Goal: Task Accomplishment & Management: Complete application form

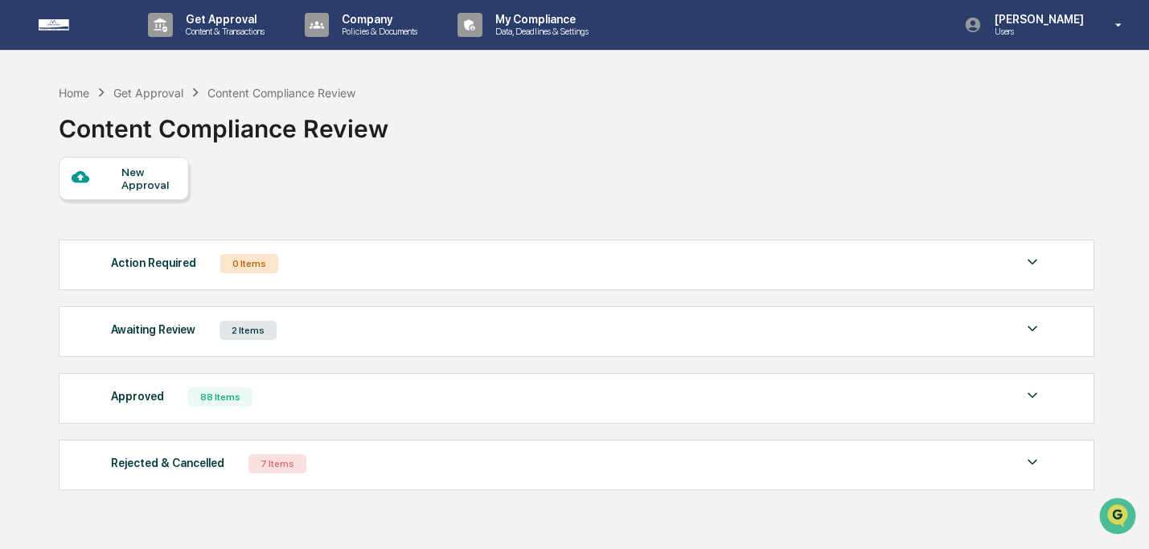
click at [144, 166] on div "New Approval" at bounding box center [148, 179] width 54 height 26
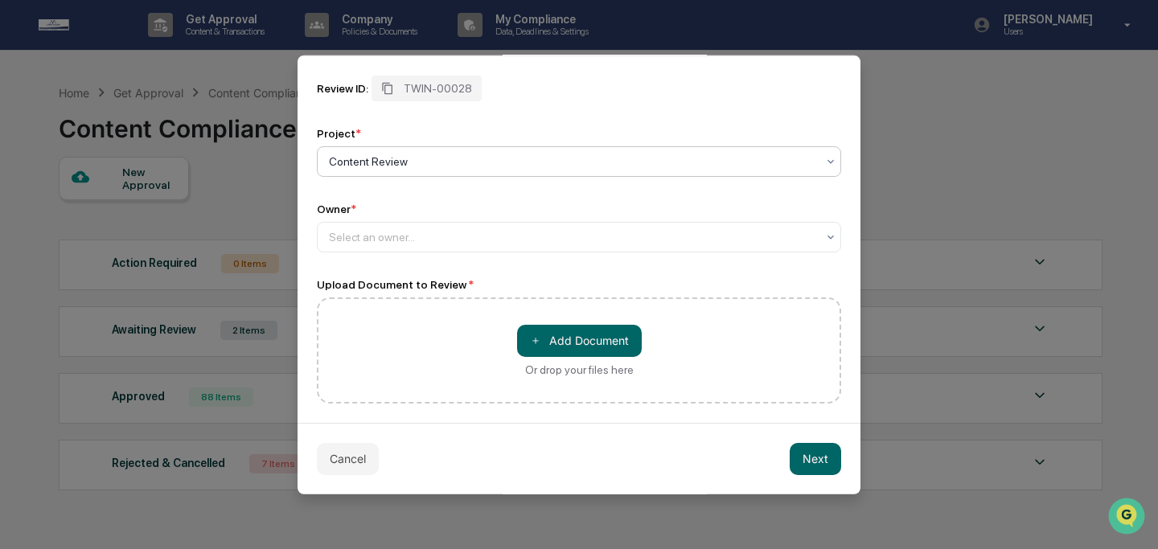
scroll to position [79, 0]
click at [423, 240] on div at bounding box center [572, 236] width 487 height 16
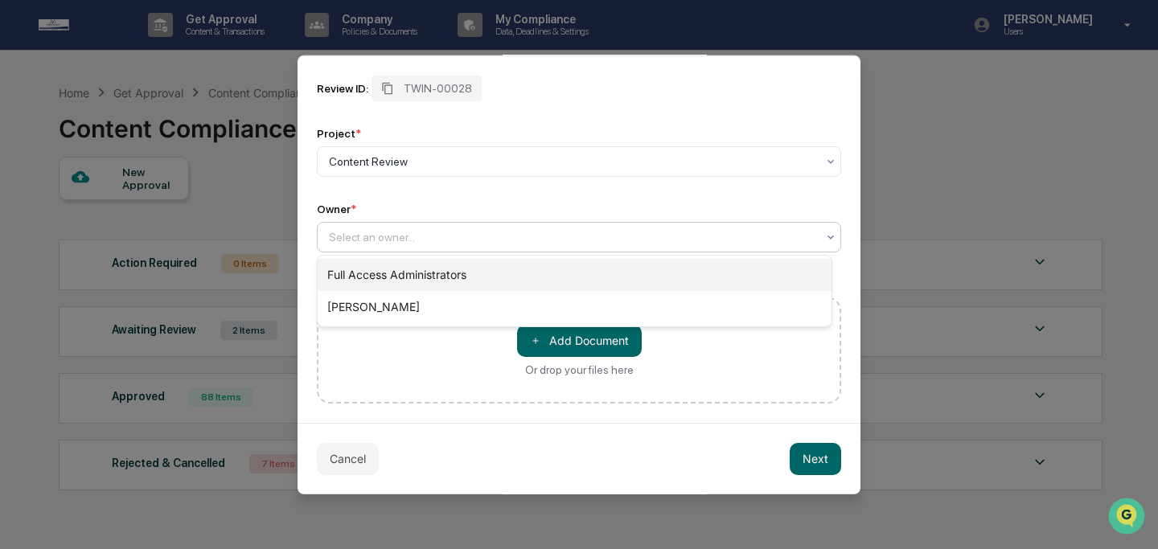
click at [422, 269] on div "Full Access Administrators" at bounding box center [575, 275] width 514 height 32
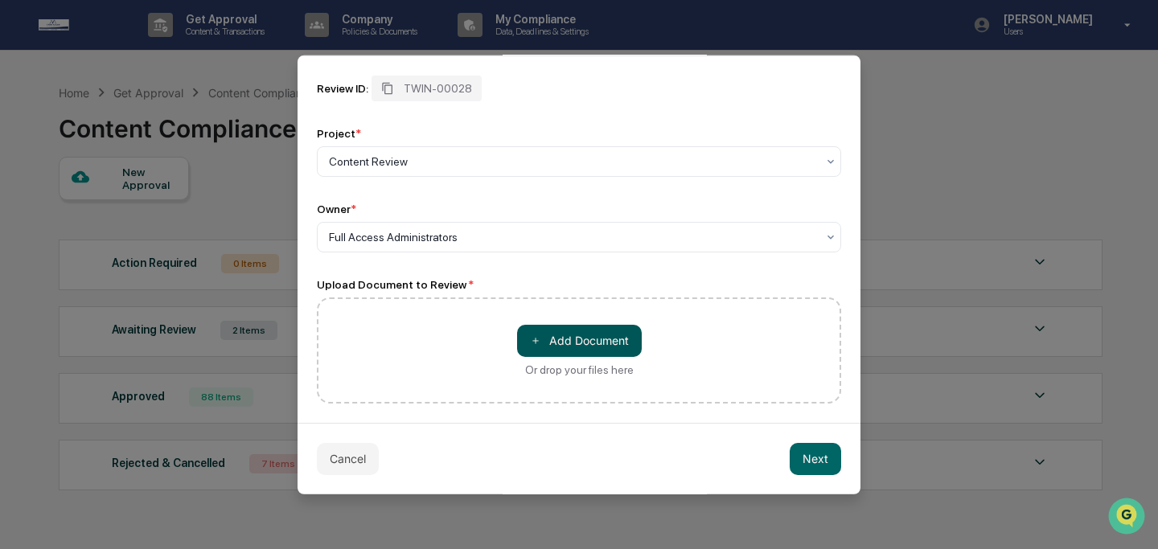
click at [548, 338] on button "＋ Add Document" at bounding box center [579, 340] width 125 height 32
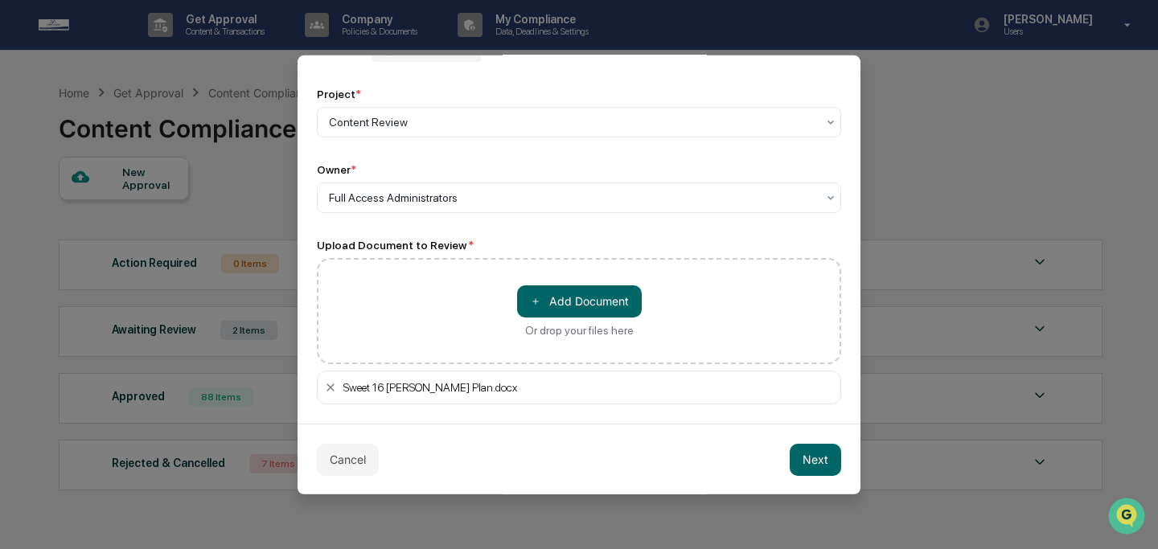
scroll to position [118, 0]
click at [808, 453] on button "Next" at bounding box center [815, 458] width 51 height 32
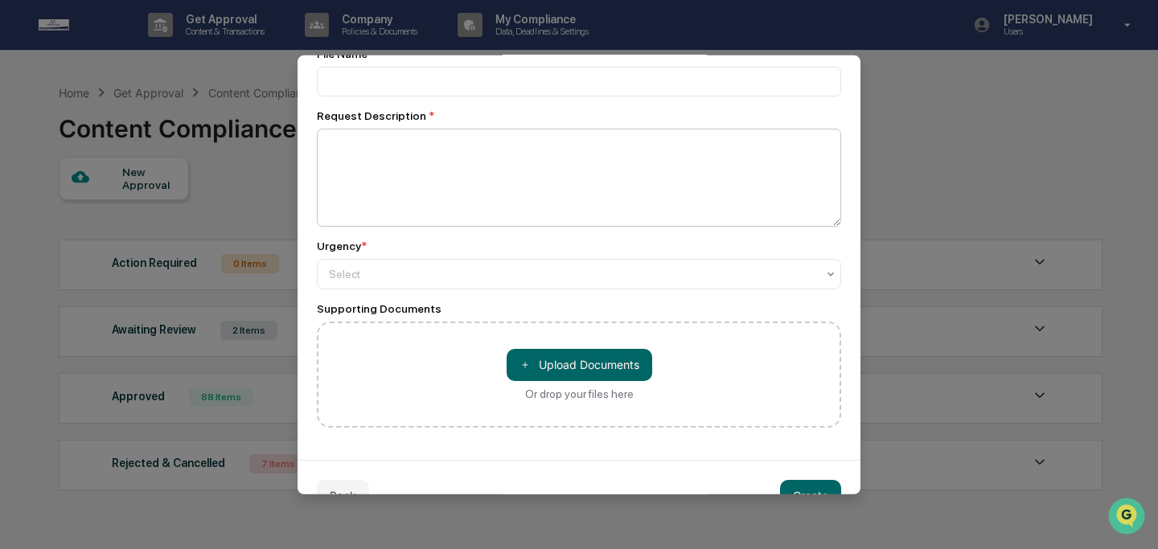
scroll to position [0, 0]
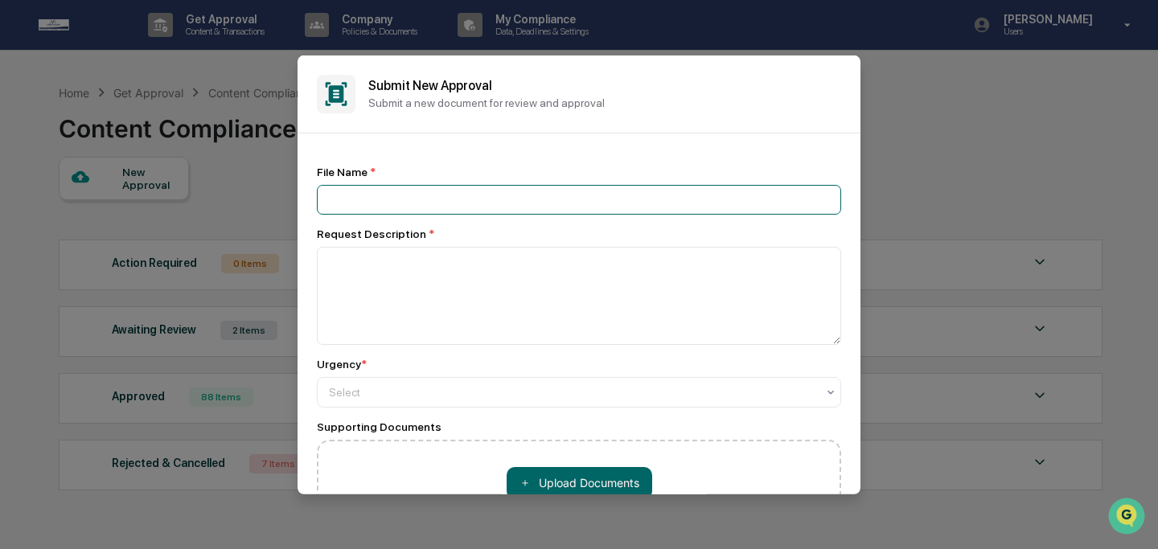
click at [516, 206] on input at bounding box center [579, 199] width 524 height 30
type input "**********"
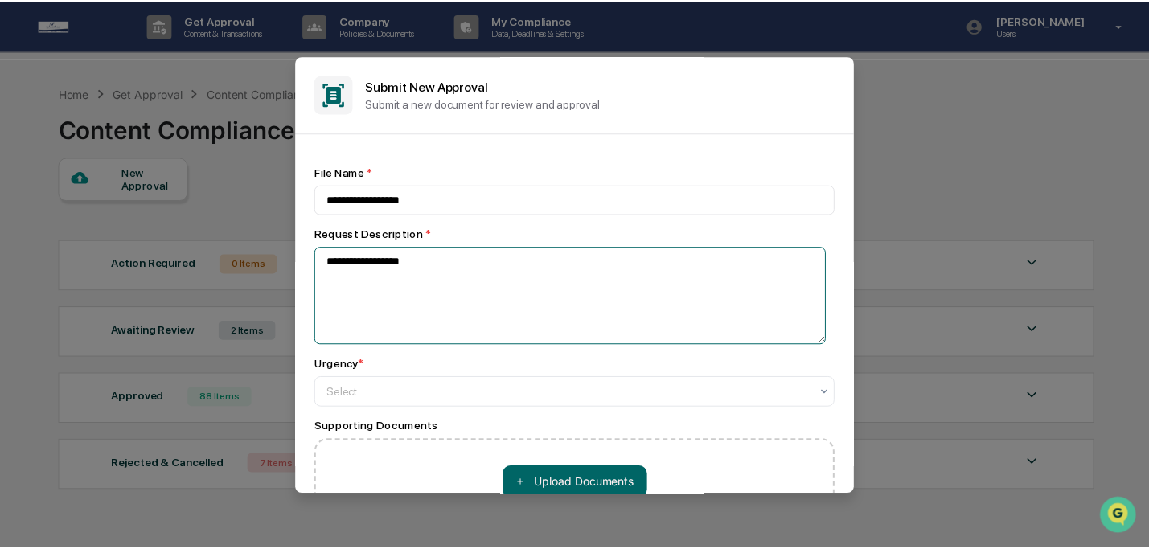
scroll to position [129, 0]
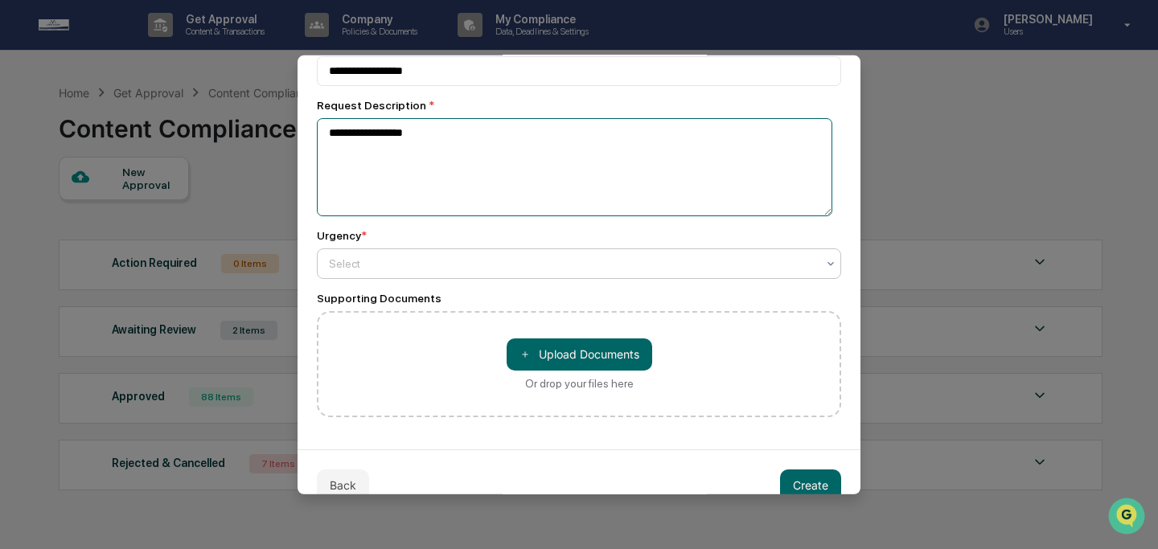
type textarea "**********"
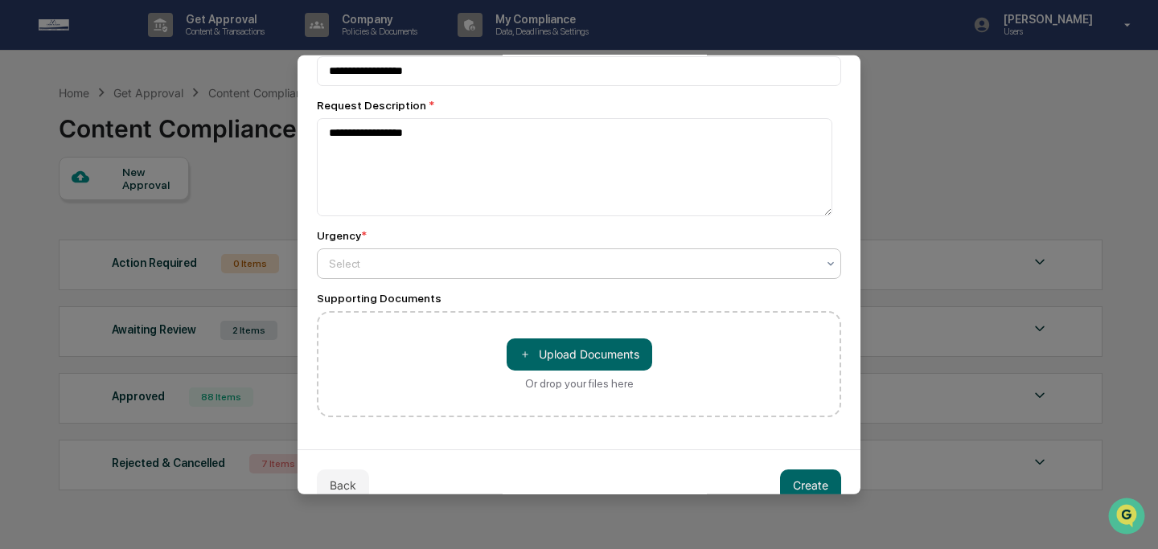
click at [443, 271] on div at bounding box center [572, 263] width 487 height 16
click at [790, 484] on button "Create" at bounding box center [810, 485] width 61 height 32
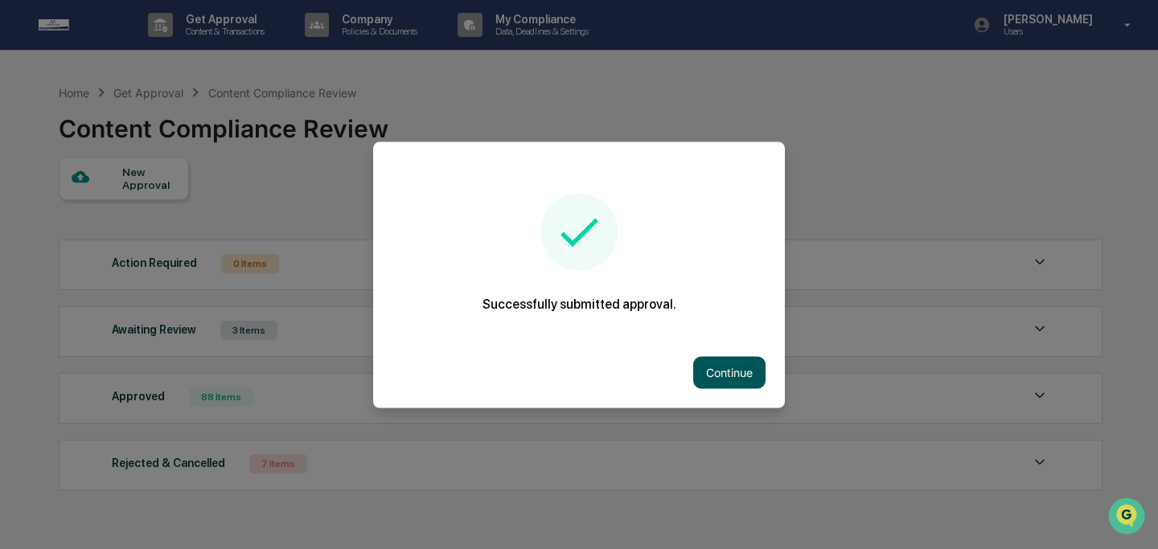
click at [742, 371] on button "Continue" at bounding box center [729, 372] width 72 height 32
